Goal: Navigation & Orientation: Locate item on page

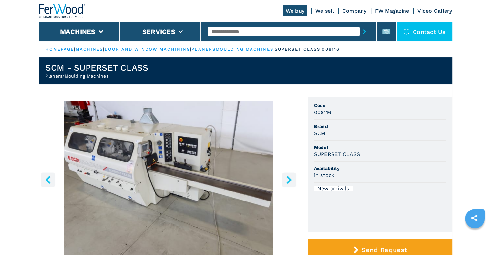
click at [291, 180] on icon "right-button" at bounding box center [288, 180] width 5 height 8
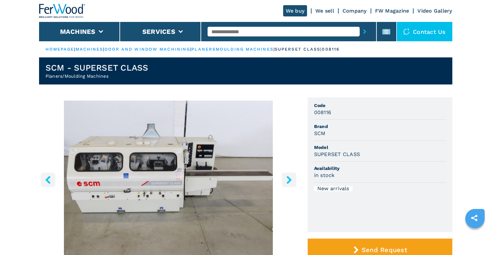
click at [289, 180] on icon "right-button" at bounding box center [288, 180] width 5 height 8
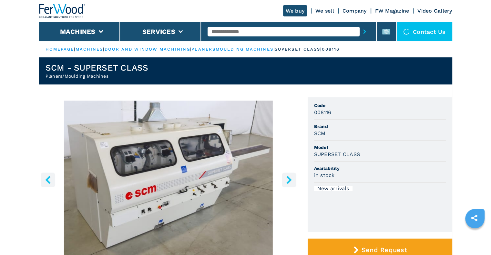
click at [283, 182] on button "right-button" at bounding box center [289, 180] width 15 height 15
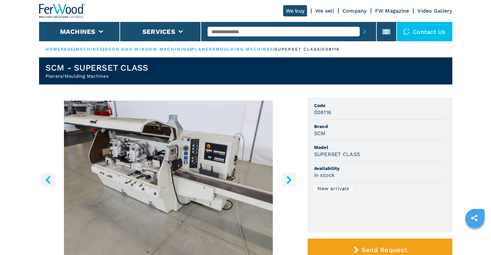
click at [289, 184] on button "right-button" at bounding box center [289, 180] width 15 height 15
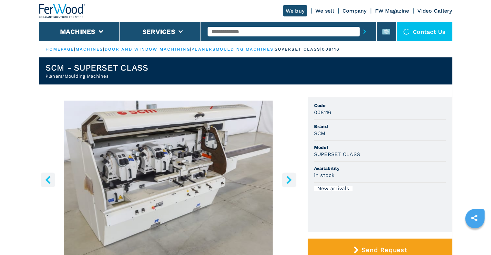
click at [289, 184] on button "right-button" at bounding box center [289, 180] width 15 height 15
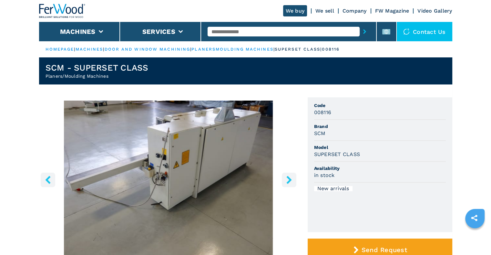
click at [289, 184] on button "right-button" at bounding box center [289, 180] width 15 height 15
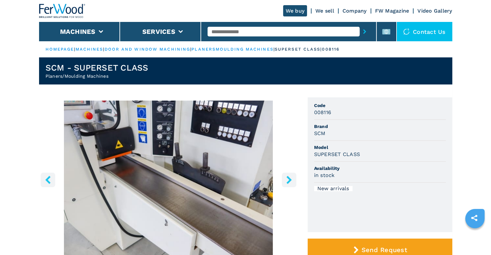
click at [289, 184] on button "right-button" at bounding box center [289, 180] width 15 height 15
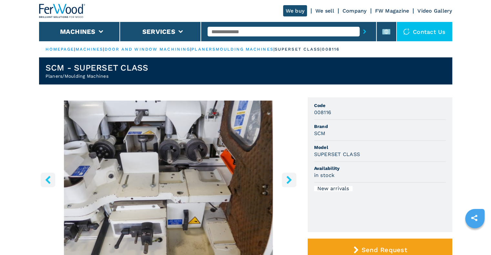
click at [289, 184] on button "right-button" at bounding box center [289, 180] width 15 height 15
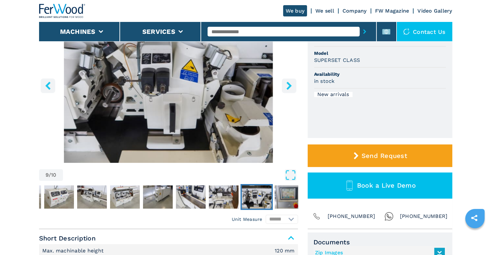
scroll to position [97, 0]
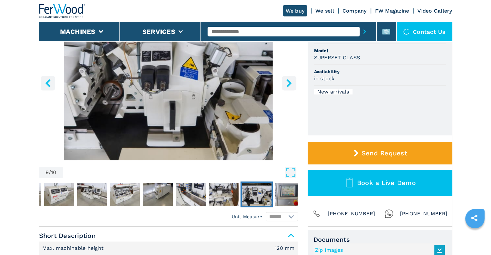
click at [287, 85] on icon "right-button" at bounding box center [288, 83] width 5 height 8
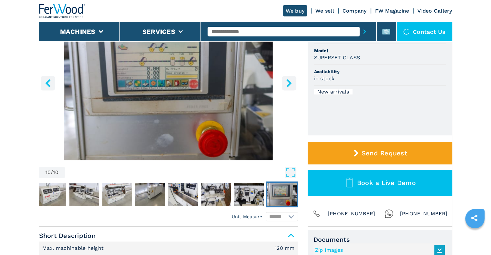
click at [287, 85] on icon "right-button" at bounding box center [288, 83] width 5 height 8
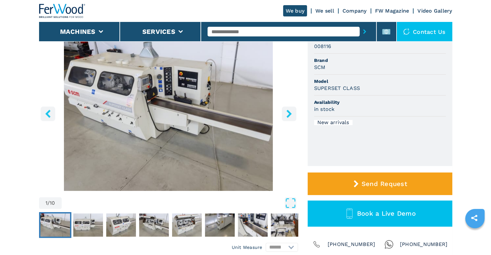
scroll to position [32, 0]
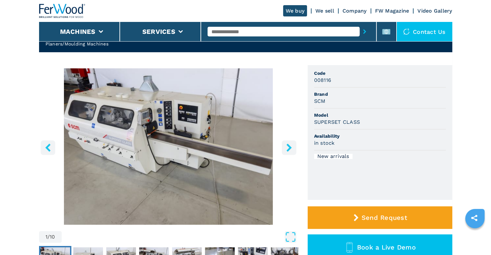
click at [41, 149] on button "left-button" at bounding box center [48, 147] width 15 height 15
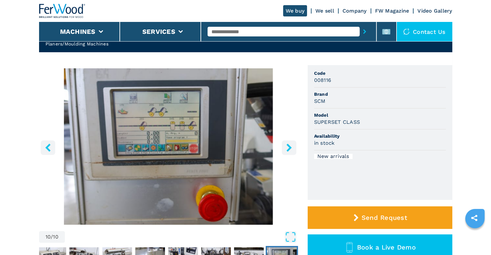
click at [286, 150] on icon "right-button" at bounding box center [288, 148] width 5 height 8
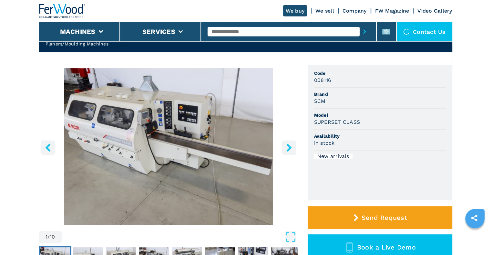
click at [286, 150] on icon "right-button" at bounding box center [288, 148] width 5 height 8
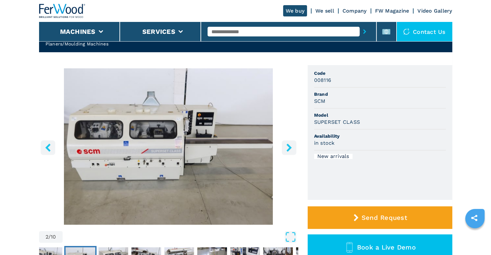
click at [286, 150] on icon "right-button" at bounding box center [288, 148] width 5 height 8
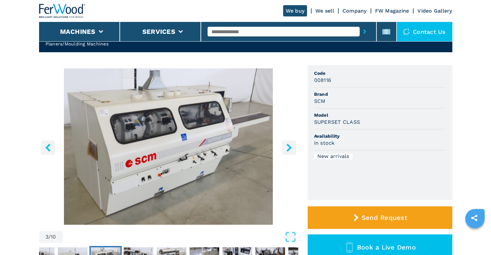
click at [286, 150] on icon "right-button" at bounding box center [288, 148] width 5 height 8
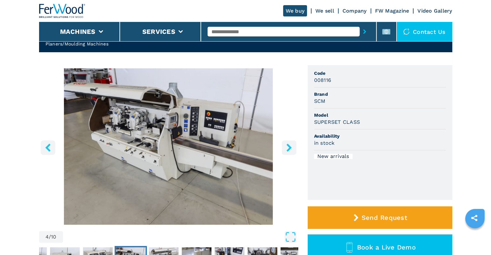
click at [286, 150] on icon "right-button" at bounding box center [288, 148] width 5 height 8
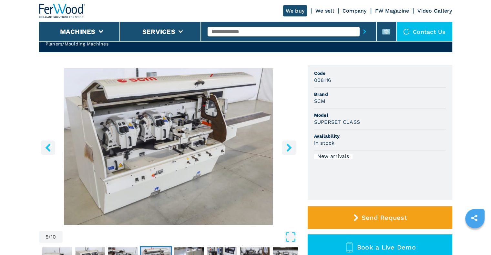
click at [286, 150] on icon "right-button" at bounding box center [288, 148] width 5 height 8
